Goal: Transaction & Acquisition: Purchase product/service

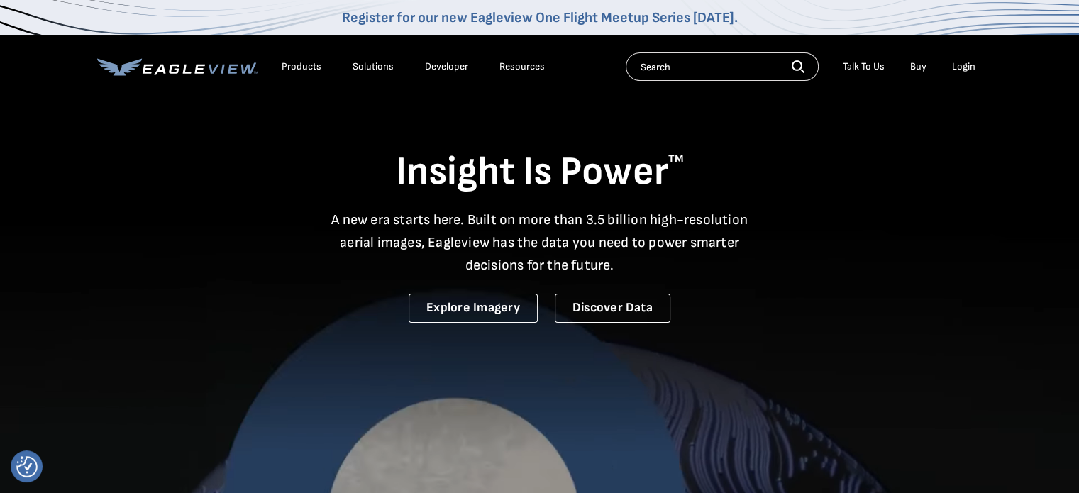
click at [971, 62] on div "Login" at bounding box center [963, 66] width 23 height 13
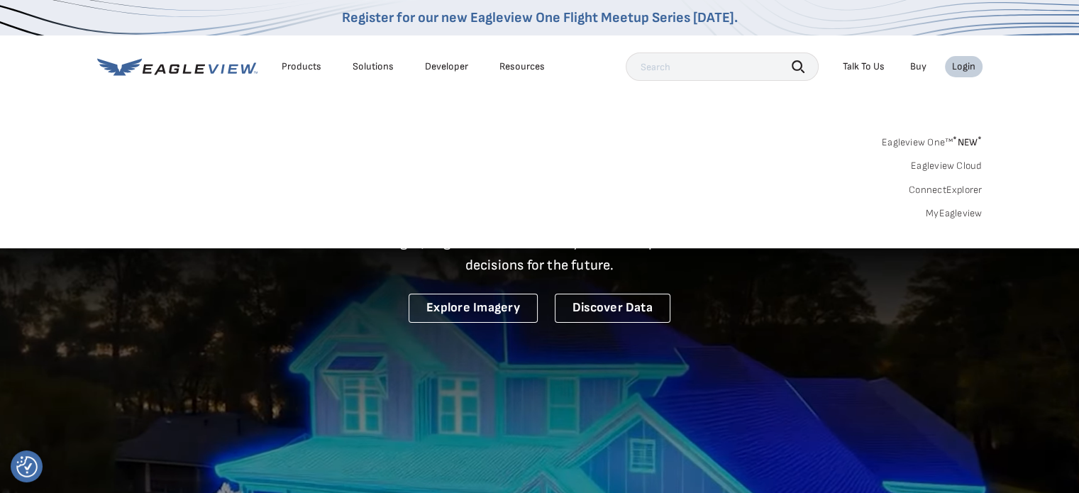
click at [961, 214] on link "MyEagleview" at bounding box center [954, 213] width 57 height 13
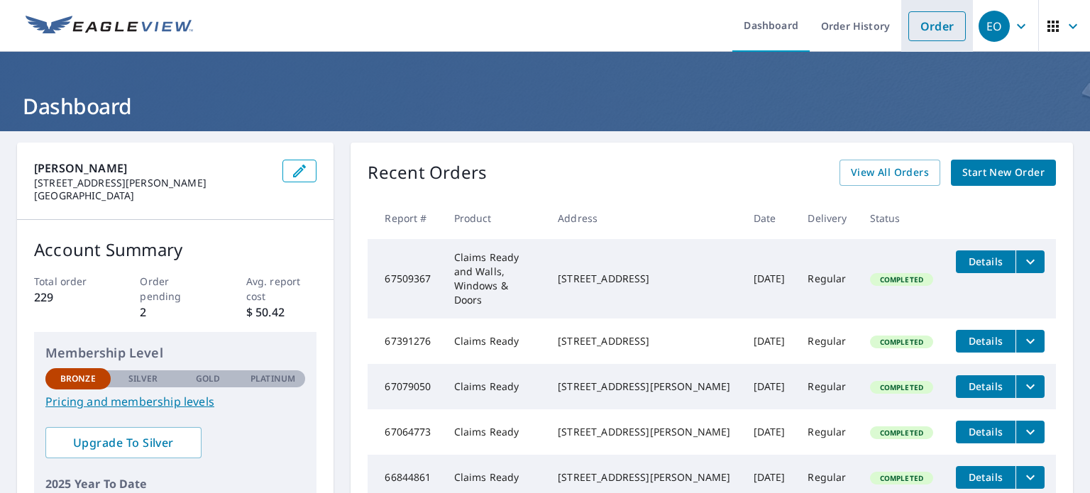
click at [915, 34] on link "Order" at bounding box center [936, 26] width 57 height 30
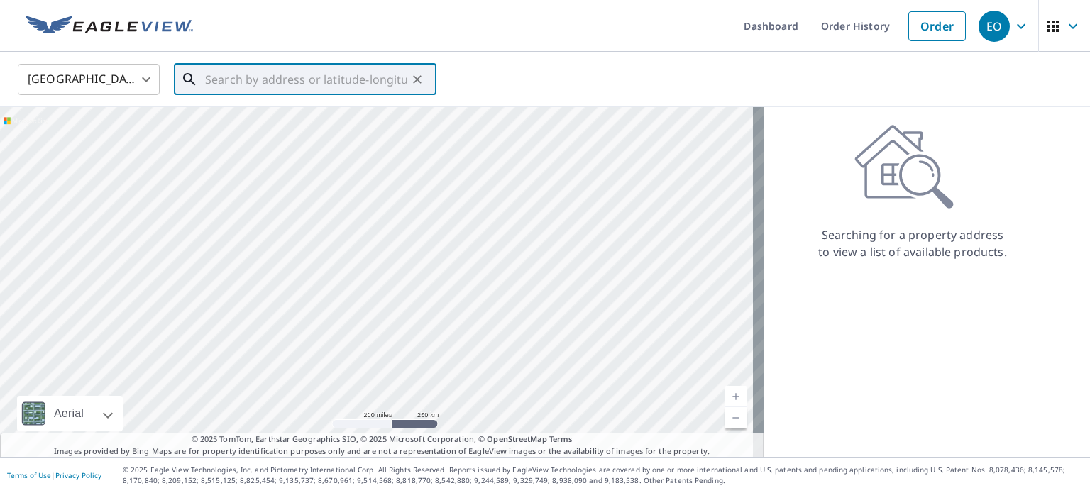
click at [392, 82] on input "text" at bounding box center [306, 80] width 202 height 40
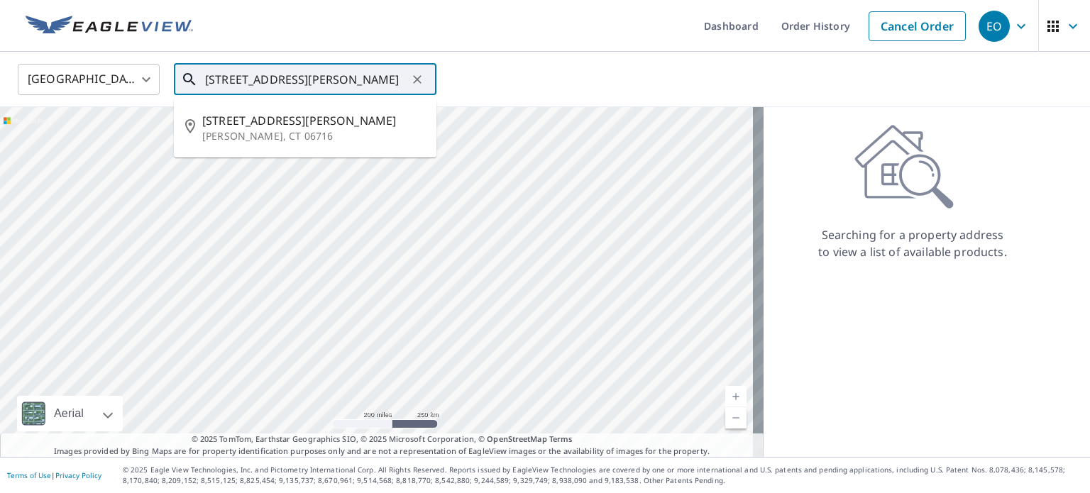
type input "737 spindle hill road, wolcott ct"
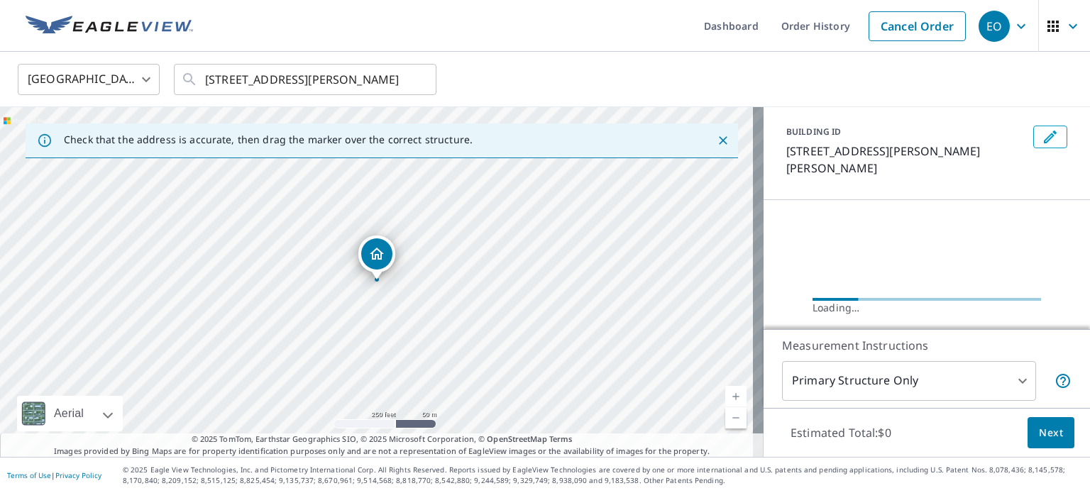
scroll to position [62, 0]
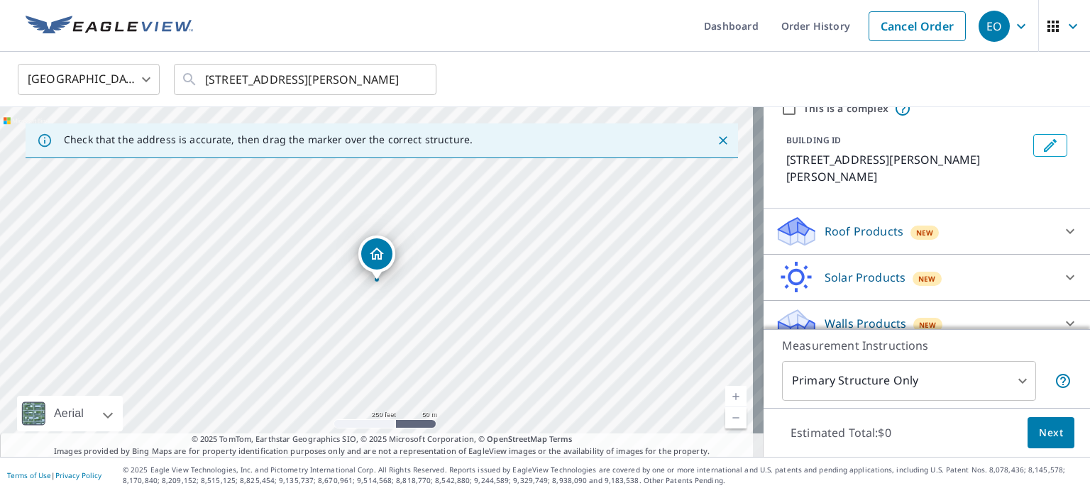
click at [992, 307] on div "Walls Products New" at bounding box center [914, 323] width 278 height 33
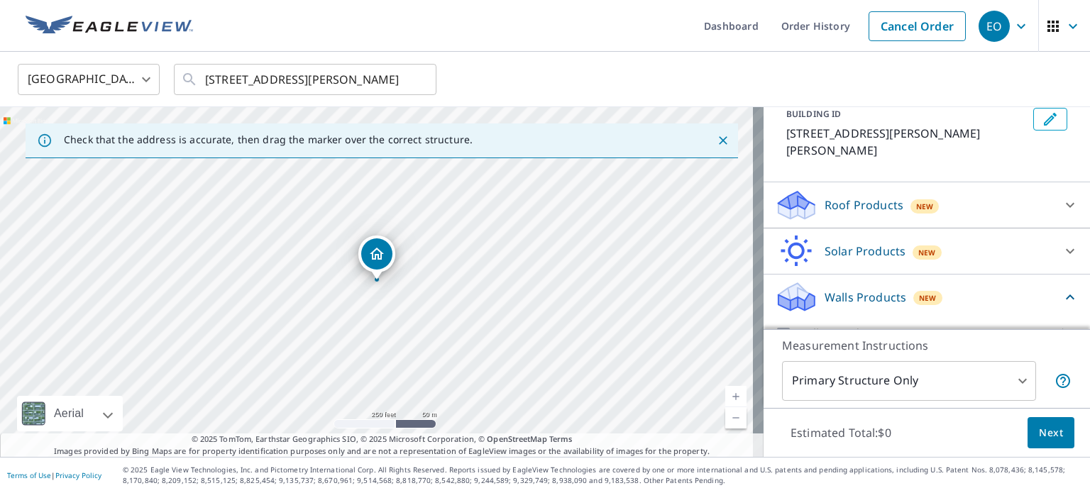
scroll to position [101, 0]
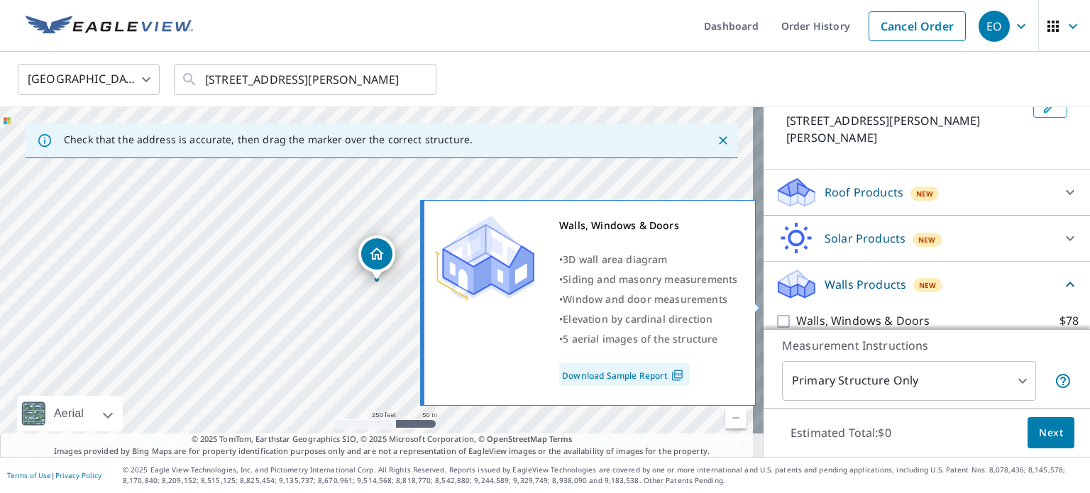
click at [778, 313] on input "Walls, Windows & Doors $78" at bounding box center [785, 321] width 21 height 17
checkbox input "true"
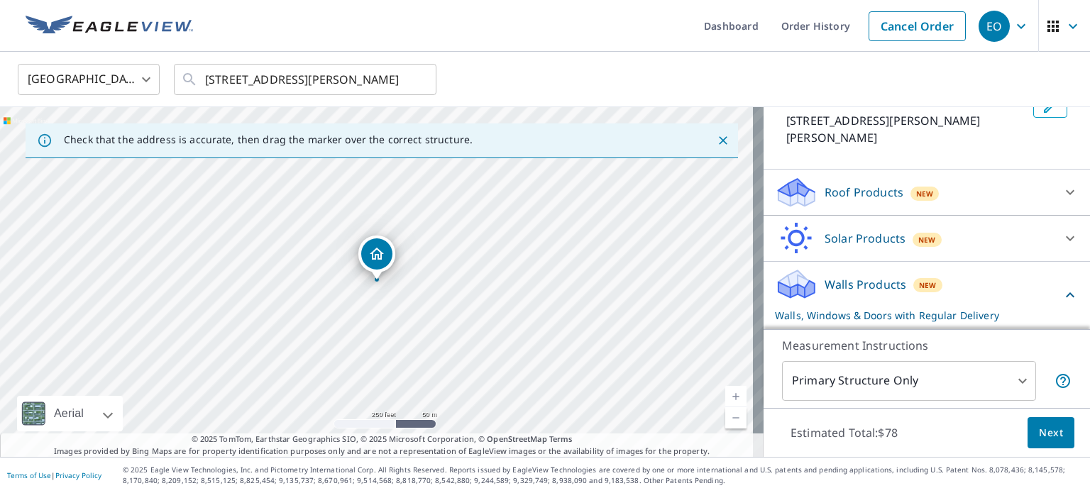
scroll to position [155, 0]
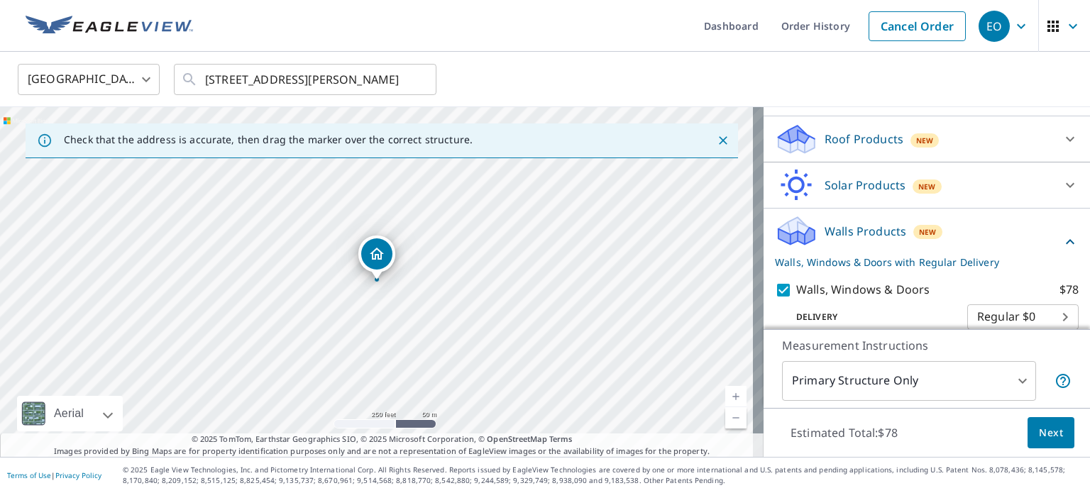
click at [1042, 441] on span "Next" at bounding box center [1051, 433] width 24 height 18
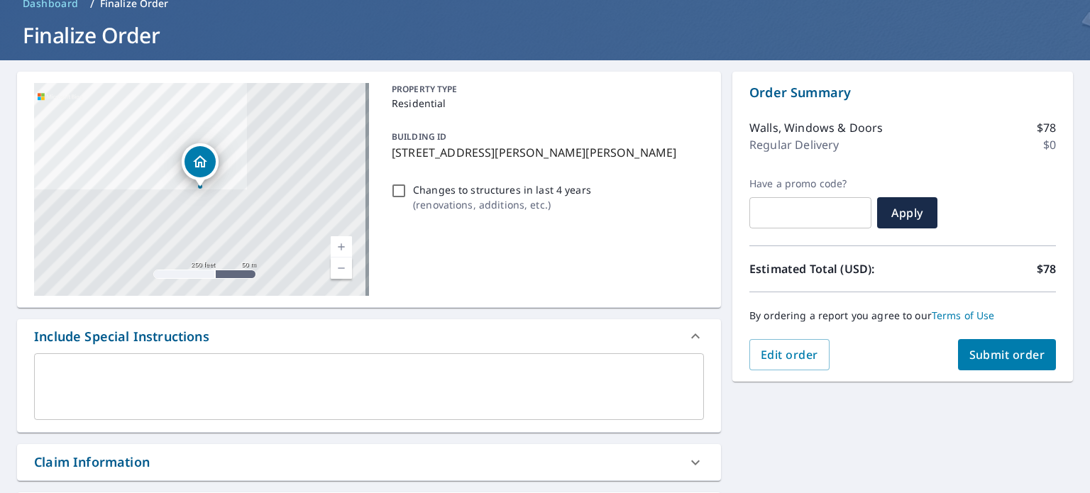
scroll to position [142, 0]
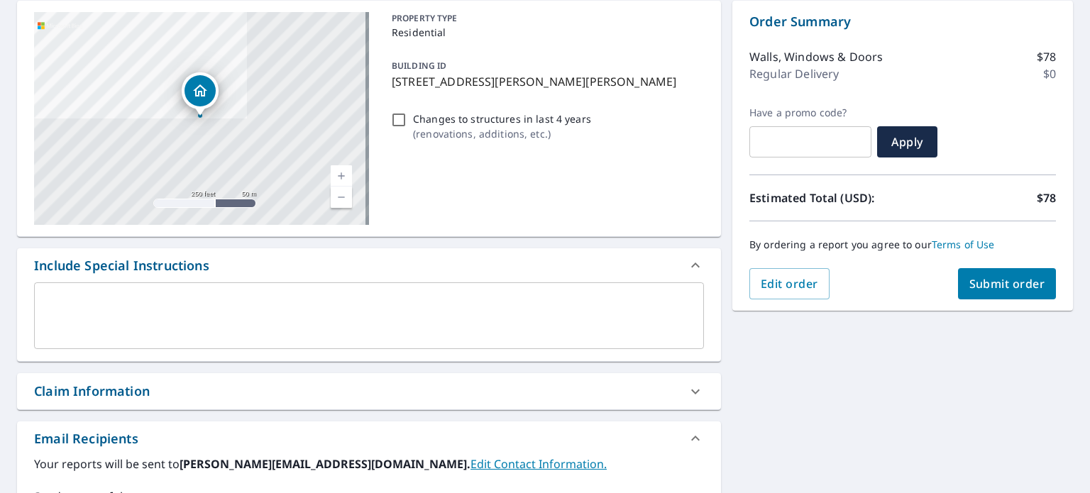
click at [994, 286] on span "Submit order" at bounding box center [1007, 284] width 76 height 16
